Goal: Task Accomplishment & Management: Manage account settings

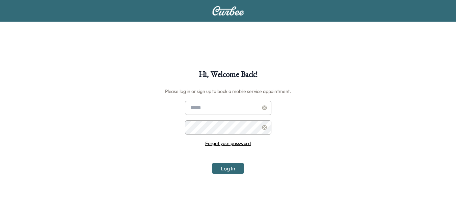
type input "**********"
click at [222, 167] on button "Log In" at bounding box center [227, 168] width 31 height 11
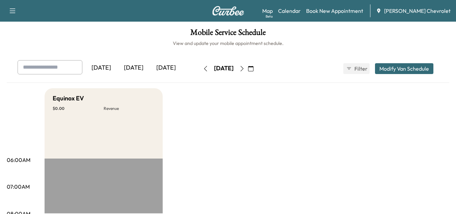
click at [243, 70] on icon "button" at bounding box center [241, 68] width 3 height 5
click at [245, 67] on icon "button" at bounding box center [241, 68] width 5 height 5
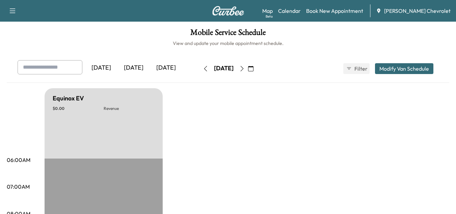
click at [245, 69] on icon "button" at bounding box center [241, 68] width 5 height 5
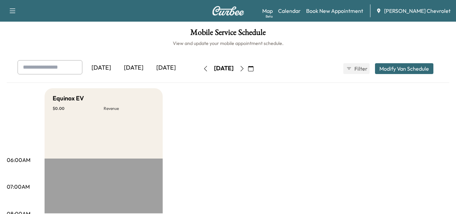
click at [256, 67] on button "button" at bounding box center [250, 68] width 11 height 11
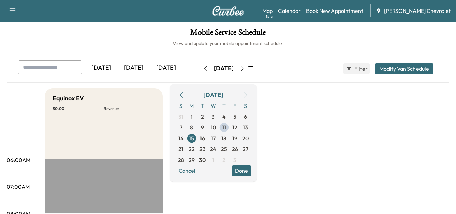
drag, startPoint x: 3, startPoint y: 7, endPoint x: 15, endPoint y: 11, distance: 11.8
click at [8, 8] on div "Support Log Out Map Beta Calendar Book New Appointment [PERSON_NAME] Chevrolet" at bounding box center [228, 11] width 456 height 22
click at [15, 11] on icon "button" at bounding box center [13, 10] width 6 height 5
click at [273, 10] on link "Map Beta" at bounding box center [267, 11] width 10 height 8
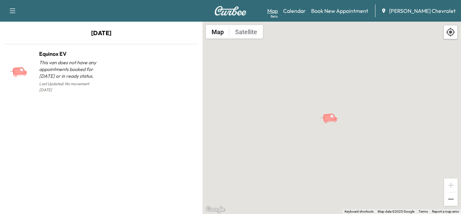
click at [278, 7] on link "Map Beta" at bounding box center [272, 11] width 10 height 8
click at [21, 12] on div "Support Log Out Map Beta Calendar Book New Appointment [PERSON_NAME] Chevrolet" at bounding box center [230, 11] width 461 height 22
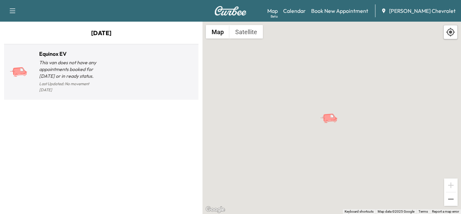
click at [88, 71] on p "This van does not have any appointments booked for [DATE] or in ready status." at bounding box center [70, 69] width 62 height 20
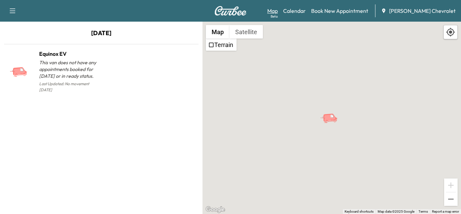
click at [278, 12] on link "Map Beta" at bounding box center [272, 11] width 10 height 8
click at [15, 14] on icon "button" at bounding box center [12, 11] width 8 height 8
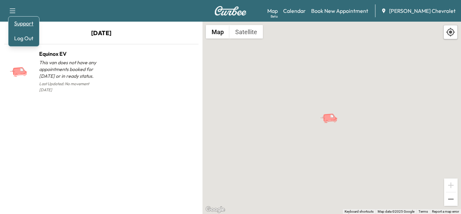
click at [19, 22] on link "Support" at bounding box center [23, 23] width 25 height 8
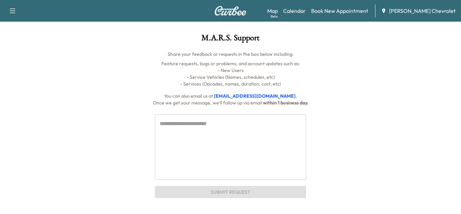
click at [11, 9] on icon "button" at bounding box center [12, 11] width 8 height 8
click at [404, 8] on span "[PERSON_NAME] Chevrolet" at bounding box center [422, 11] width 66 height 8
click at [385, 11] on icon at bounding box center [383, 10] width 3 height 4
click at [278, 8] on link "Map Beta" at bounding box center [272, 11] width 10 height 8
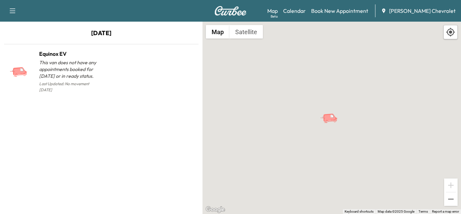
click at [216, 15] on img at bounding box center [230, 10] width 32 height 9
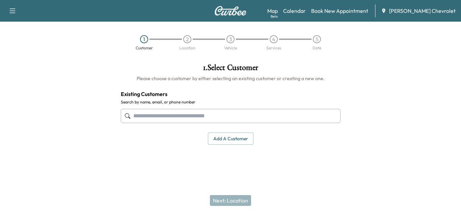
click at [222, 15] on img at bounding box center [230, 10] width 32 height 9
click at [306, 8] on link "Calendar" at bounding box center [294, 11] width 23 height 8
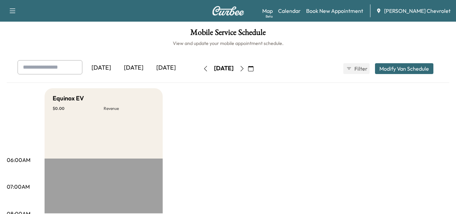
click at [384, 63] on button "Modify Van Schedule" at bounding box center [404, 68] width 58 height 11
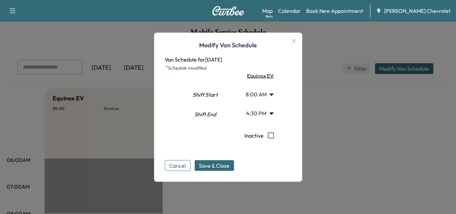
click at [385, 65] on div at bounding box center [228, 107] width 456 height 214
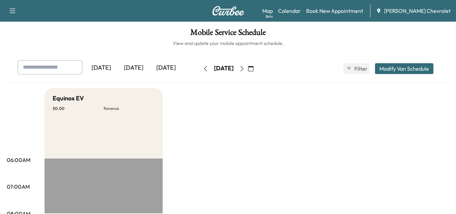
click at [385, 65] on button "Modify Van Schedule" at bounding box center [404, 68] width 58 height 11
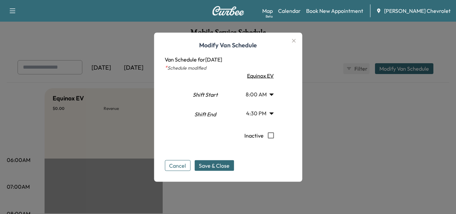
click at [271, 79] on div "Equinox EV" at bounding box center [259, 75] width 48 height 8
click at [271, 75] on div "Equinox EV" at bounding box center [259, 75] width 48 height 8
click at [295, 43] on icon "button" at bounding box center [294, 40] width 8 height 8
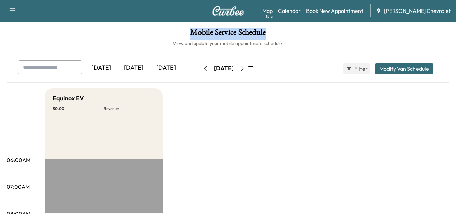
drag, startPoint x: 192, startPoint y: 31, endPoint x: 283, endPoint y: 32, distance: 90.8
click at [283, 32] on h1 "Mobile Service Schedule" at bounding box center [228, 33] width 442 height 11
click at [273, 11] on link "Map Beta" at bounding box center [267, 11] width 10 height 8
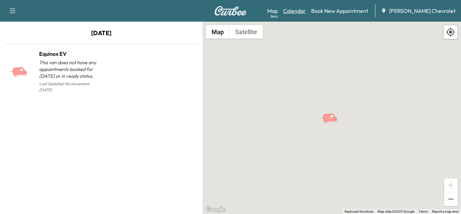
click at [302, 12] on link "Calendar" at bounding box center [294, 11] width 23 height 8
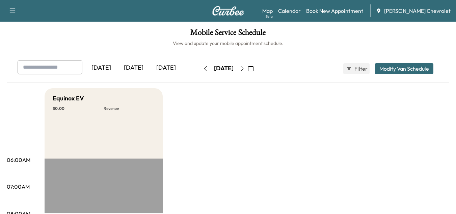
click at [256, 63] on div "[DATE] September 2025 S M T W T F S 31 1 2 3 4 5 6 7 8 9 10 11 12 13 14 15 16 1…" at bounding box center [228, 68] width 57 height 11
click at [253, 67] on icon "button" at bounding box center [250, 68] width 5 height 5
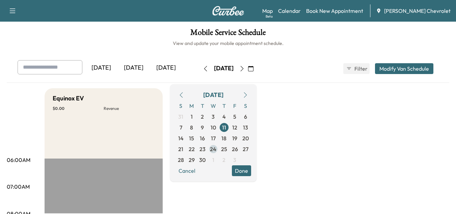
click at [216, 147] on span "24" at bounding box center [213, 149] width 6 height 8
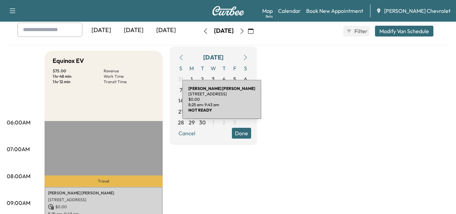
scroll to position [34, 0]
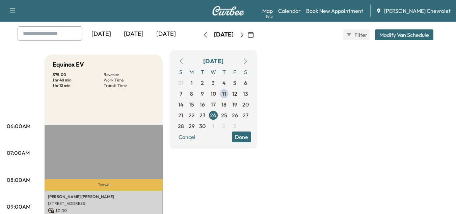
click at [245, 117] on div "S M T W T F S 31 1 2 3 4 5 6 7 8 9 10 11 12 13 14 15 16 17 18 19 20 21 22 23 24…" at bounding box center [213, 98] width 76 height 65
